Goal: Find specific page/section: Find specific page/section

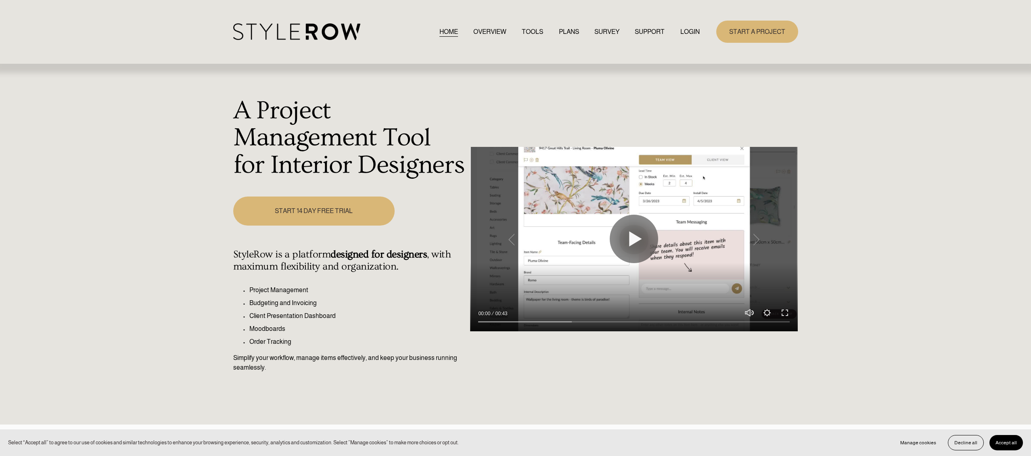
click at [689, 29] on link "LOGIN" at bounding box center [689, 31] width 19 height 11
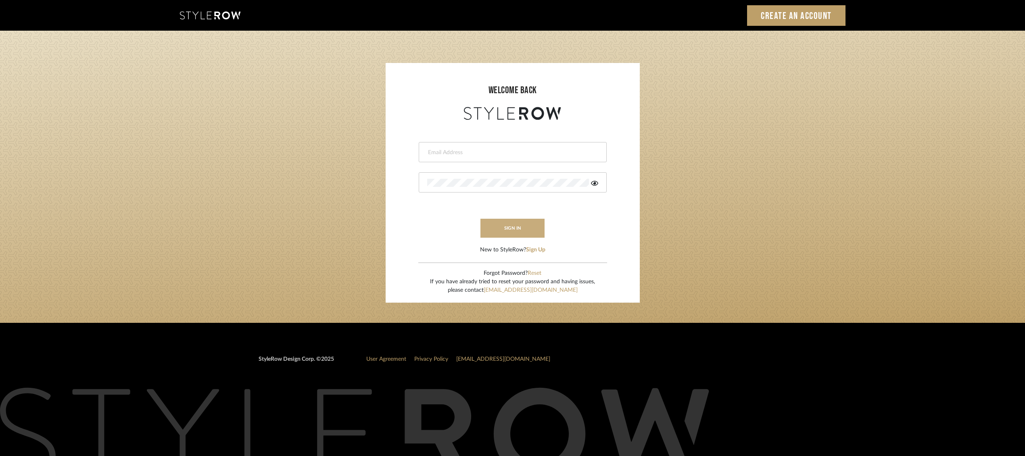
type input "ben.lewisrosedesign@gmail.com"
click at [515, 230] on button "sign in" at bounding box center [513, 228] width 65 height 19
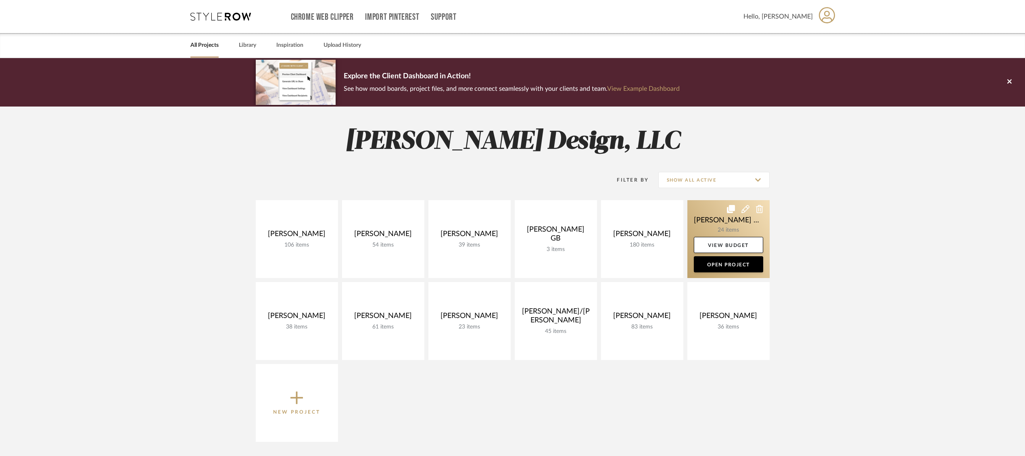
click at [708, 221] on link at bounding box center [729, 239] width 82 height 78
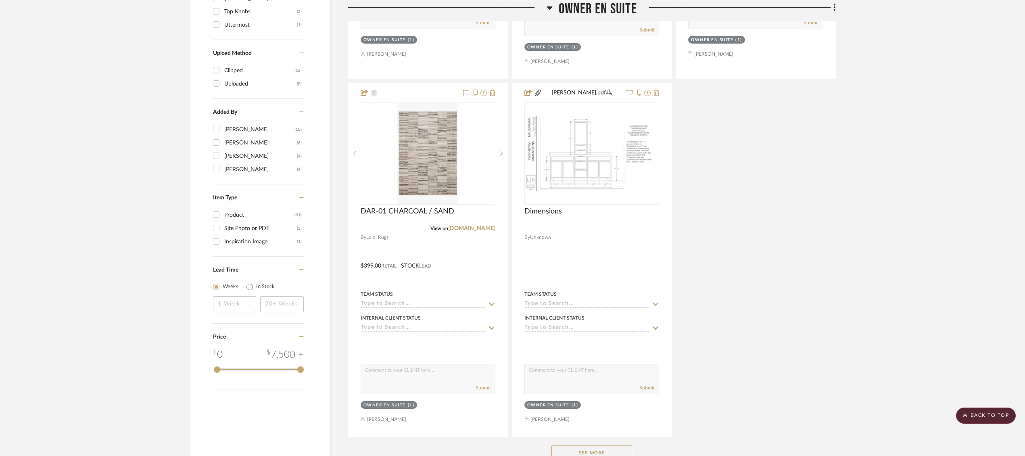
scroll to position [918, 0]
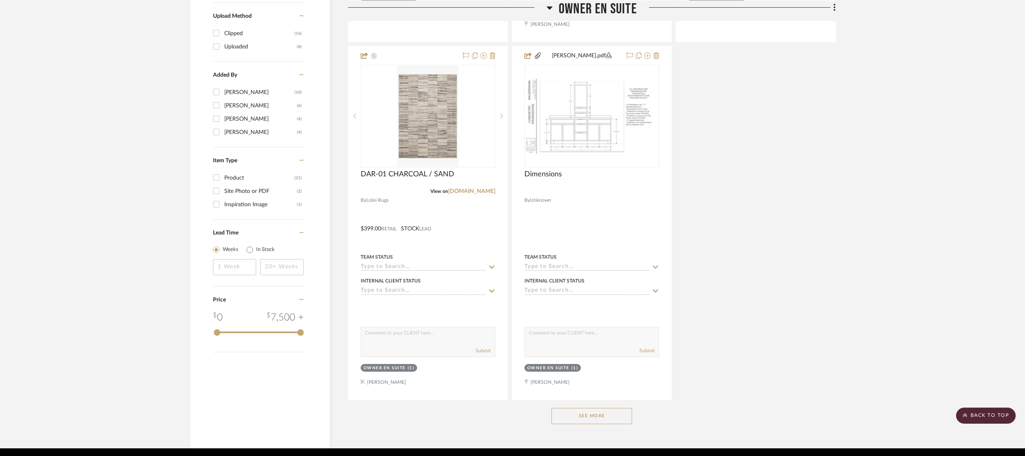
click at [609, 408] on button "See More" at bounding box center [592, 416] width 81 height 16
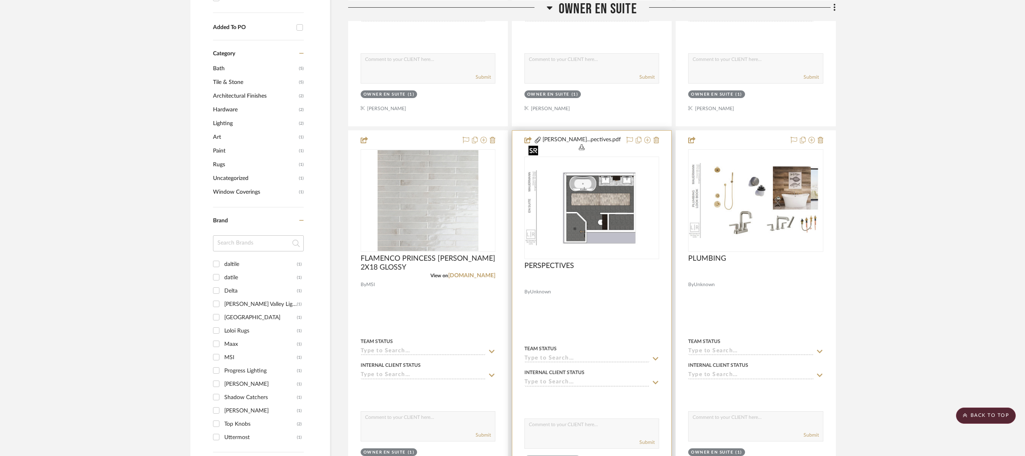
scroll to position [470, 0]
click at [605, 169] on img "0" at bounding box center [591, 206] width 133 height 75
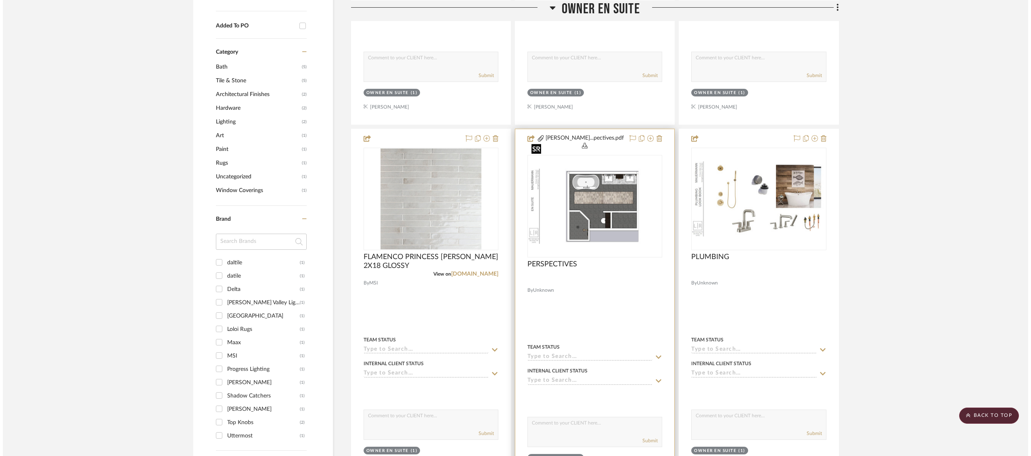
scroll to position [0, 0]
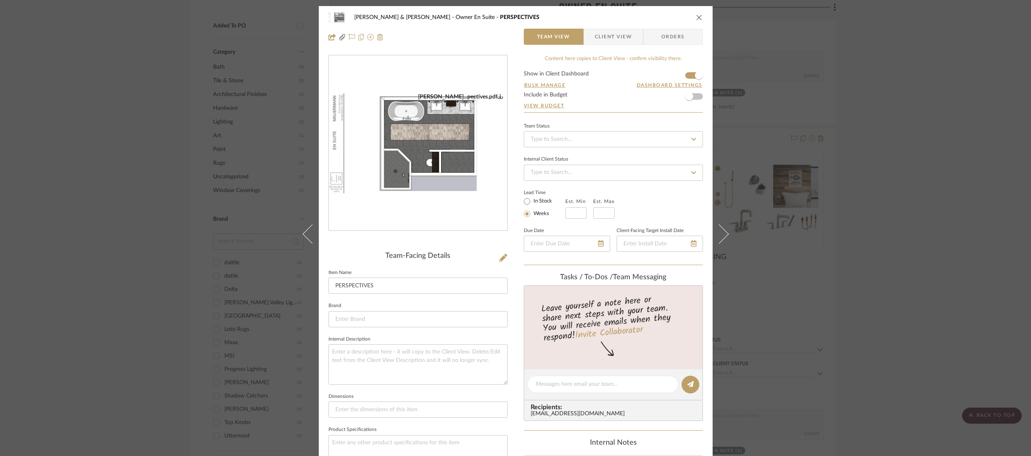
click at [435, 145] on img "0" at bounding box center [418, 143] width 178 height 100
click at [692, 12] on div "[PERSON_NAME] & [PERSON_NAME] Owner En Suite PERSPECTIVES" at bounding box center [515, 17] width 374 height 16
click at [696, 16] on icon "close" at bounding box center [699, 17] width 6 height 6
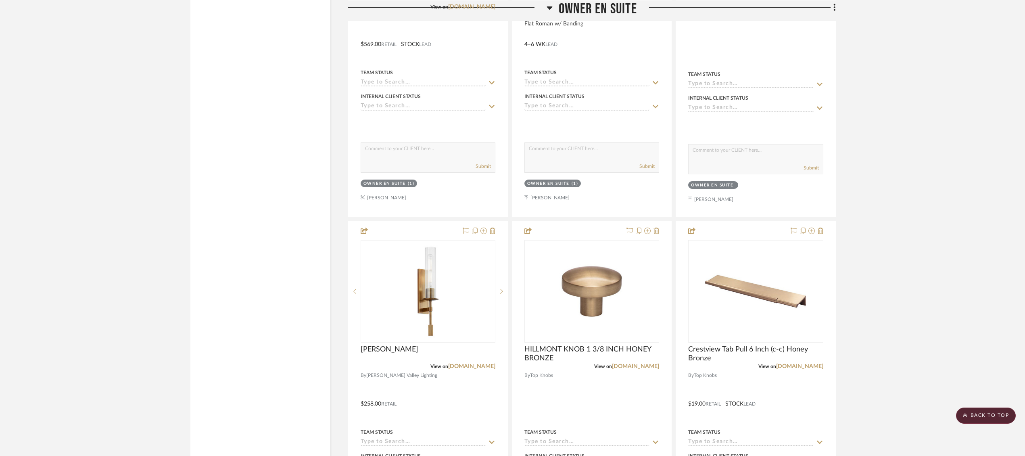
scroll to position [1824, 0]
